Goal: Task Accomplishment & Management: Use online tool/utility

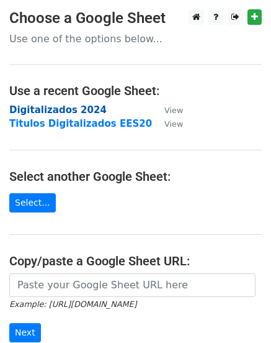
click at [73, 111] on strong "Digitalizados 2024" at bounding box center [57, 109] width 97 height 11
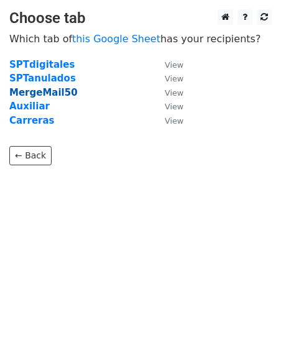
click at [56, 90] on strong "MergeMail50" at bounding box center [43, 92] width 68 height 11
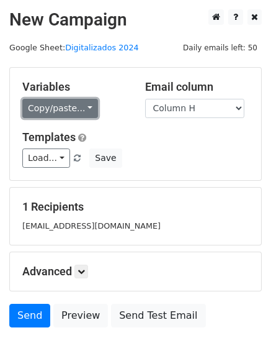
click at [86, 108] on link "Copy/paste..." at bounding box center [60, 108] width 76 height 19
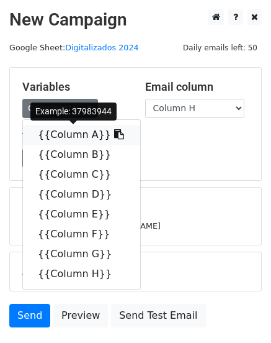
click at [76, 138] on link "{{Column A}}" at bounding box center [81, 135] width 117 height 20
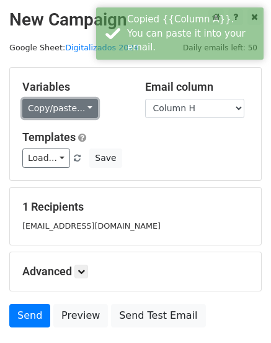
click at [72, 109] on link "Copy/paste..." at bounding box center [60, 108] width 76 height 19
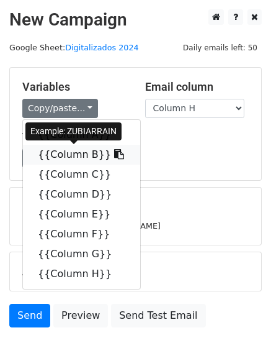
click at [71, 155] on link "{{Column B}}" at bounding box center [81, 155] width 117 height 20
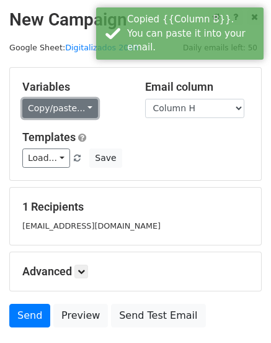
click at [79, 110] on link "Copy/paste..." at bounding box center [60, 108] width 76 height 19
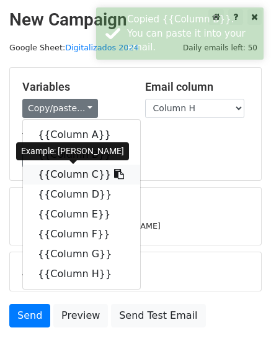
click at [73, 173] on link "{{Column C}}" at bounding box center [81, 175] width 117 height 20
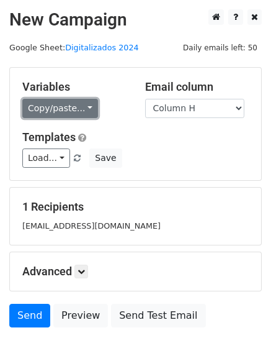
click at [79, 110] on link "Copy/paste..." at bounding box center [60, 108] width 76 height 19
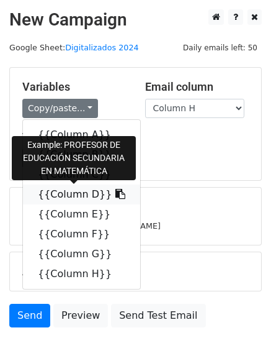
click at [76, 194] on link "{{Column D}}" at bounding box center [81, 194] width 117 height 20
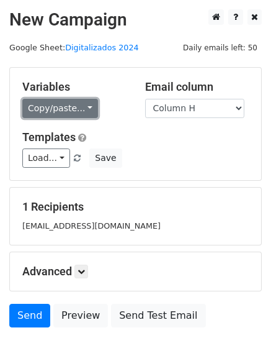
click at [80, 114] on link "Copy/paste..." at bounding box center [60, 108] width 76 height 19
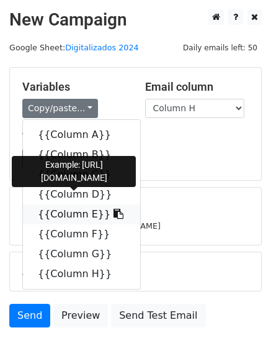
click at [77, 212] on link "{{Column E}}" at bounding box center [81, 214] width 117 height 20
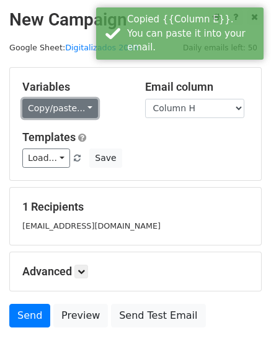
click at [73, 109] on link "Copy/paste..." at bounding box center [60, 108] width 76 height 19
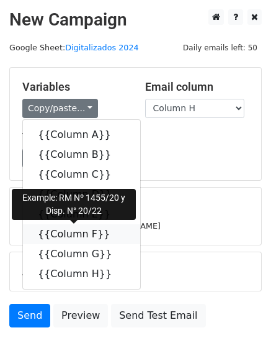
click at [76, 238] on link "{{Column F}}" at bounding box center [81, 234] width 117 height 20
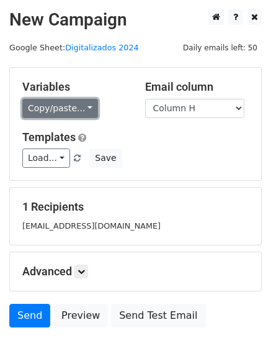
click at [76, 110] on link "Copy/paste..." at bounding box center [60, 108] width 76 height 19
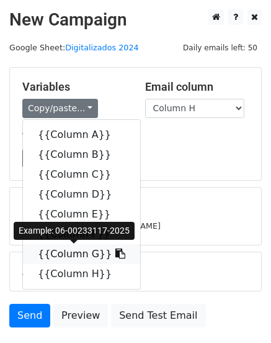
click at [68, 256] on link "{{Column G}}" at bounding box center [81, 254] width 117 height 20
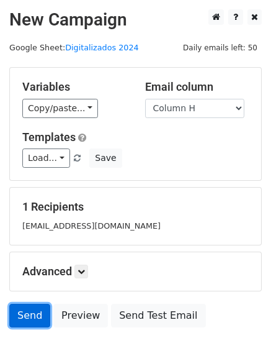
click at [30, 320] on link "Send" at bounding box center [29, 316] width 41 height 24
